Goal: Task Accomplishment & Management: Manage account settings

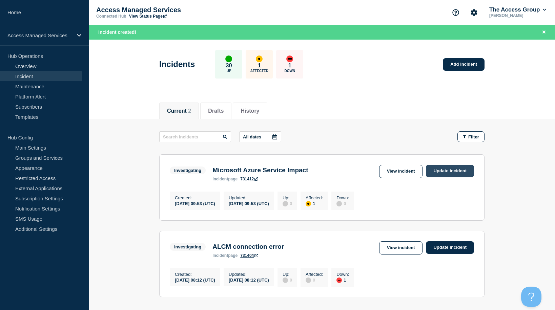
click at [438, 171] on link "Update incident" at bounding box center [450, 171] width 48 height 13
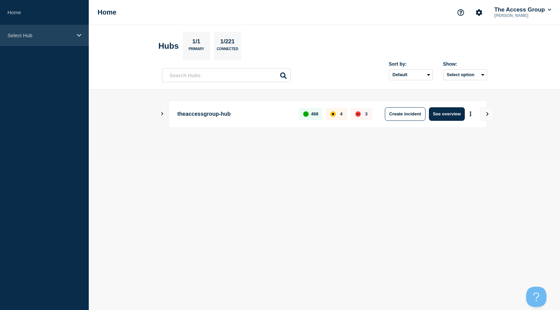
click at [69, 33] on p "Select Hub" at bounding box center [39, 36] width 65 height 6
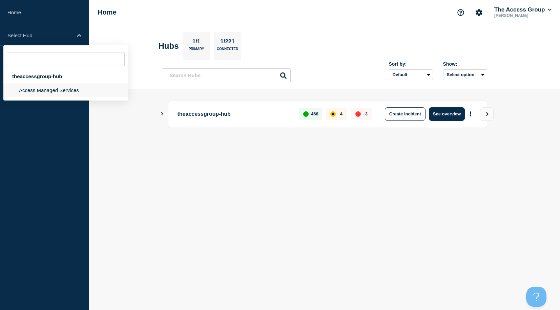
click at [76, 94] on li "Access Managed Services" at bounding box center [65, 90] width 125 height 14
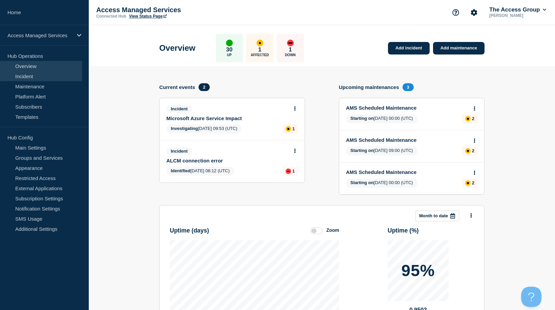
click at [21, 78] on link "Incident" at bounding box center [41, 76] width 82 height 10
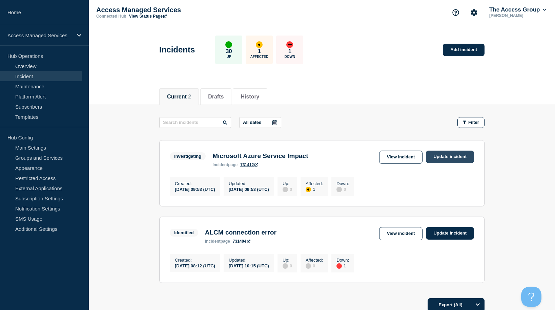
click at [462, 158] on link "Update incident" at bounding box center [450, 157] width 48 height 13
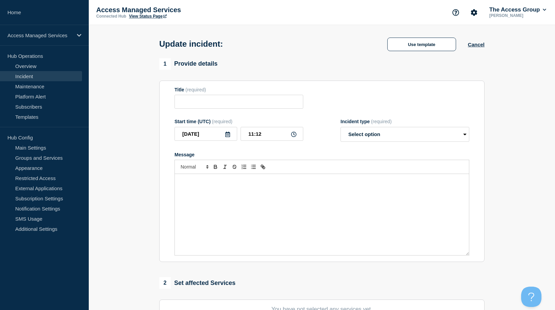
type input "Microsoft Azure Service Impact"
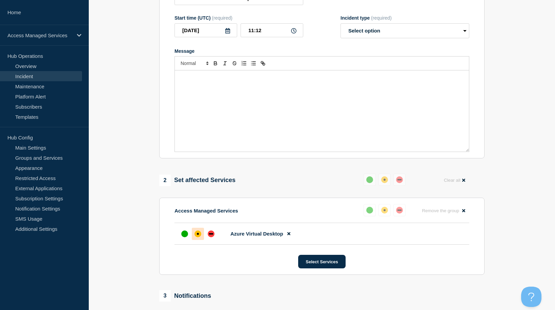
scroll to position [102, 0]
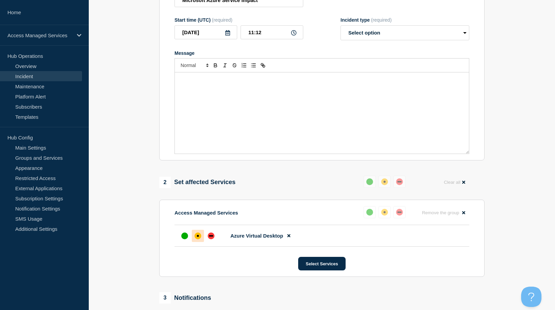
click at [270, 126] on div "Message" at bounding box center [322, 113] width 294 height 81
click at [257, 105] on div "Message" at bounding box center [322, 113] width 294 height 81
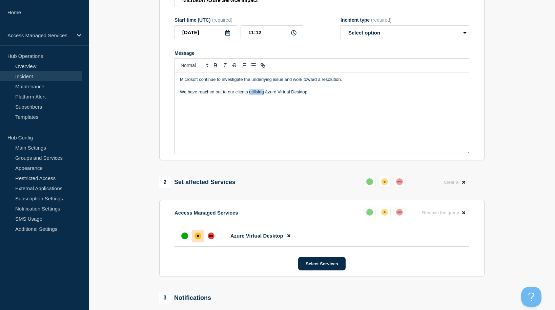
drag, startPoint x: 258, startPoint y: 104, endPoint x: 250, endPoint y: 107, distance: 8.5
click at [250, 95] on p "We have reached out to our clients utilising Azure Virtual Desktop" at bounding box center [322, 92] width 284 height 6
click at [311, 95] on p "We have reached out to our clients utilising Azure Virtual Desktop" at bounding box center [322, 92] width 284 height 6
click at [198, 102] on p "We have reached out to our clients utilising Azure Virtual Desktop - at current…" at bounding box center [322, 95] width 284 height 13
click at [233, 102] on p "We have reached out to our clients utilising Azure Virtual Desktop - at current…" at bounding box center [322, 95] width 284 height 13
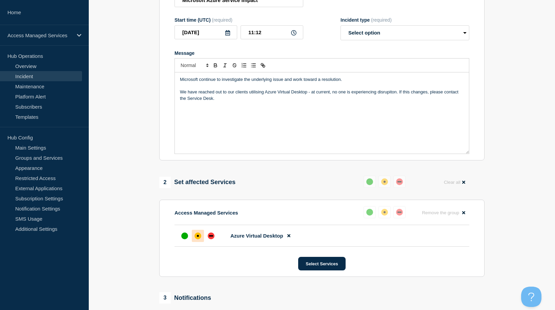
click at [252, 102] on p "We have reached out to our clients utilising Azure Virtual Desktop - at current…" at bounding box center [322, 95] width 284 height 13
click at [261, 102] on p "We have reached out to our clients utilising Azure Virtual Desktop - at current…" at bounding box center [322, 95] width 284 height 13
click at [248, 119] on div "Microsoft continue to investigate the underlying issue and work toward a resolu…" at bounding box center [322, 113] width 294 height 81
click at [234, 102] on p "We have reached out to our clients utilising Azure Virtual Desktop - at current…" at bounding box center [322, 95] width 284 height 13
click at [234, 102] on p "We have reached out to ourAMS clients utilising Azure Virtual Desktop - at curr…" at bounding box center [322, 95] width 284 height 13
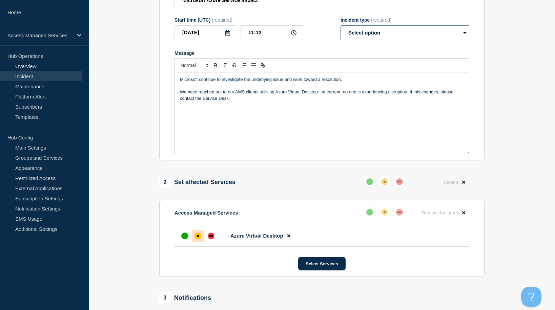
click at [465, 40] on select "Select option Investigating Identified Monitoring Resolved" at bounding box center [405, 32] width 129 height 15
select select "investigating"
click at [341, 38] on select "Select option Investigating Identified Monitoring Resolved" at bounding box center [405, 32] width 129 height 15
click at [296, 36] on icon at bounding box center [293, 32] width 5 height 5
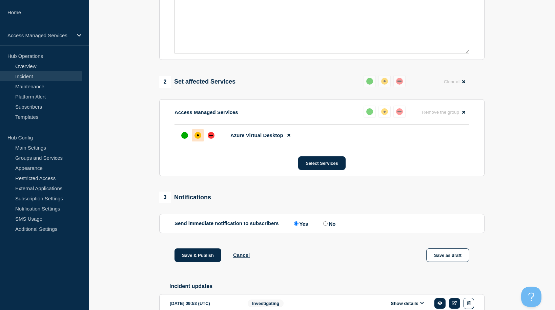
scroll to position [203, 0]
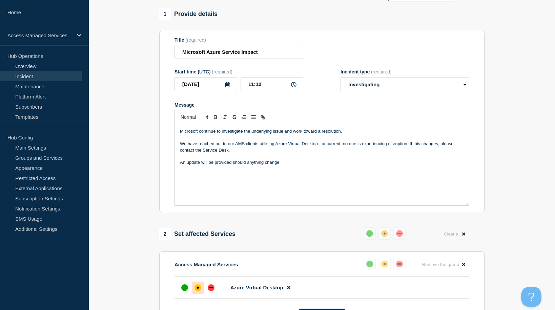
scroll to position [0, 0]
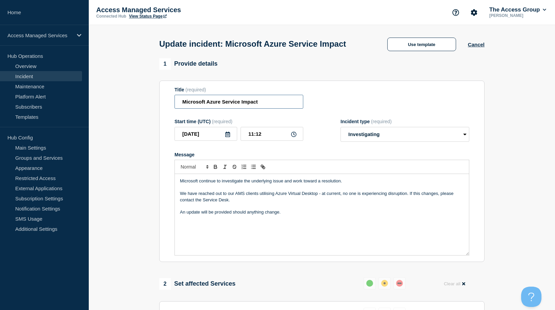
click at [223, 109] on input "Microsoft Azure Service Impact" at bounding box center [238, 102] width 129 height 14
click at [293, 203] on p "We have reached out to our AMS clients utilising Azure Virtual Desktop - at cur…" at bounding box center [322, 197] width 284 height 13
click at [206, 109] on input "Microsoft Azure Service Impact" at bounding box center [238, 102] width 129 height 14
click at [223, 109] on input "Microsoft Azure Service Impact" at bounding box center [238, 102] width 129 height 14
type input "Microsoft Azure Service Impact"
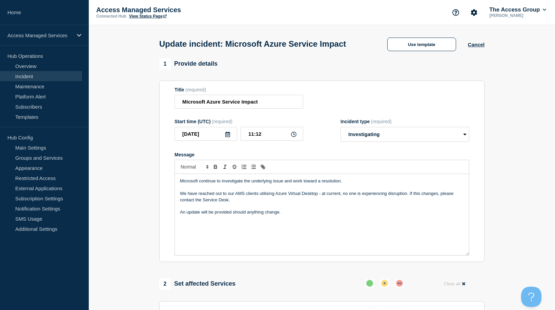
click at [296, 232] on div "Microsoft continue to investigate the underlying issue and work toward a resolu…" at bounding box center [322, 214] width 294 height 81
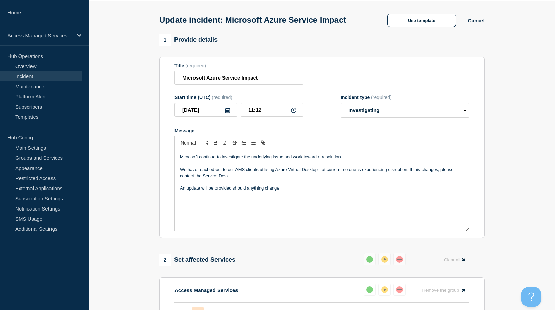
scroll to position [34, 0]
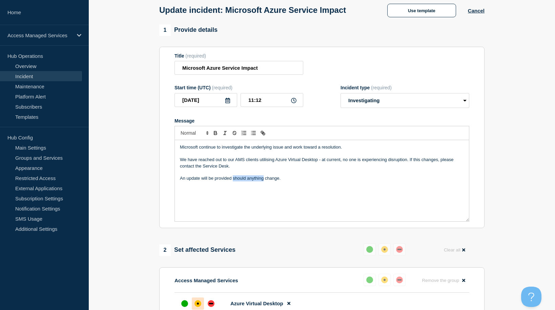
drag, startPoint x: 263, startPoint y: 192, endPoint x: 233, endPoint y: 191, distance: 30.2
click at [233, 182] on p "An update will be provided should anything change." at bounding box center [322, 179] width 284 height 6
click at [257, 182] on p "An update will be provided upon change." at bounding box center [322, 179] width 284 height 6
click at [259, 182] on p "An update will be provided upon change." at bounding box center [322, 179] width 284 height 6
click at [522, 173] on section "1 Provide details Title (required) Microsoft Azure Service Impact Start time (U…" at bounding box center [322, 263] width 466 height 478
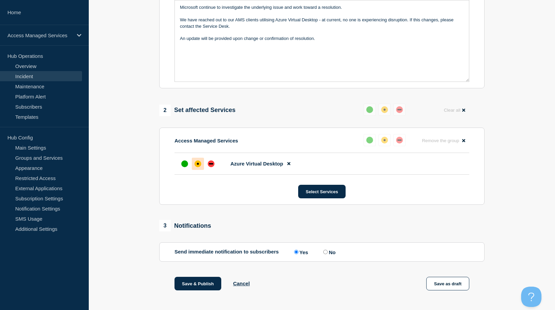
scroll to position [82, 0]
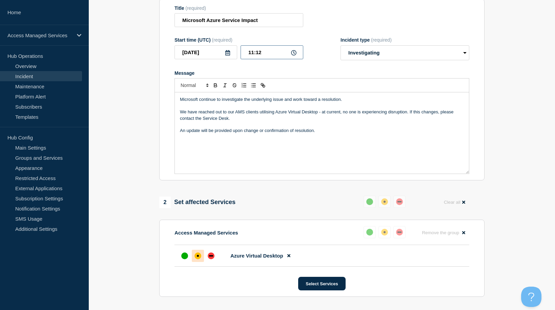
drag, startPoint x: 272, startPoint y: 64, endPoint x: 251, endPoint y: 64, distance: 21.0
click at [251, 59] on input "11:12" at bounding box center [272, 52] width 63 height 14
type input "11:15"
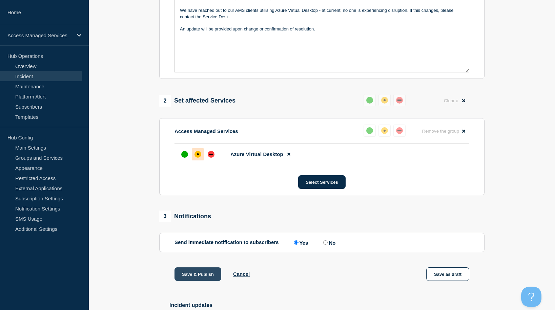
click at [195, 281] on button "Save & Publish" at bounding box center [197, 275] width 47 height 14
